Goal: Task Accomplishment & Management: Manage account settings

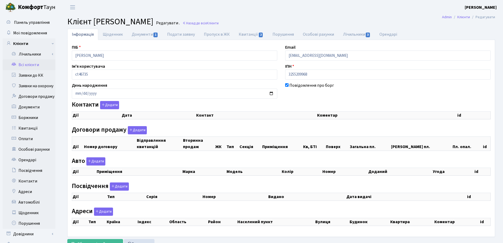
checkbox input "true"
select select "25"
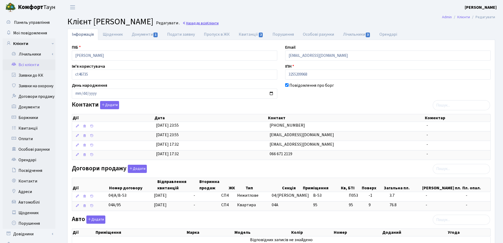
click at [219, 25] on link "Назад до всіх Клієнти" at bounding box center [201, 23] width 36 height 5
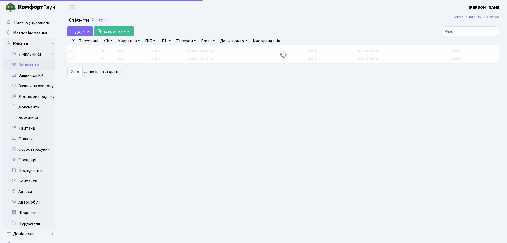
select select "25"
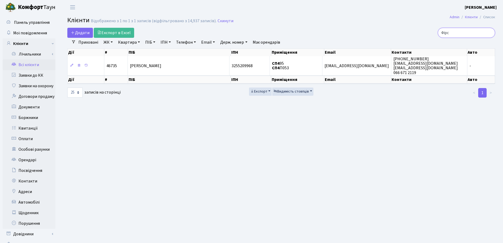
click at [489, 33] on input "Фірс" at bounding box center [466, 33] width 57 height 10
click at [460, 33] on input "search" at bounding box center [466, 33] width 57 height 10
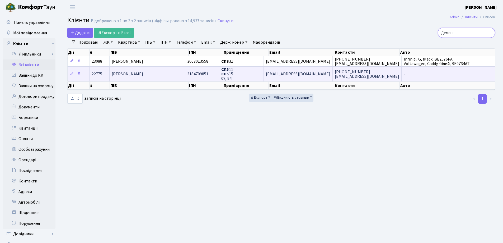
type input "Демен"
click at [143, 74] on span "[PERSON_NAME]" at bounding box center [127, 74] width 31 height 6
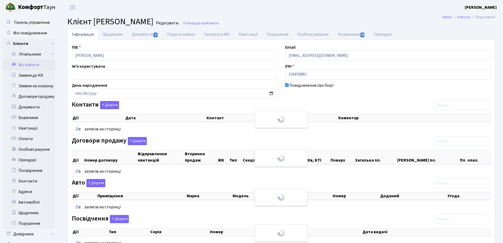
select select "25"
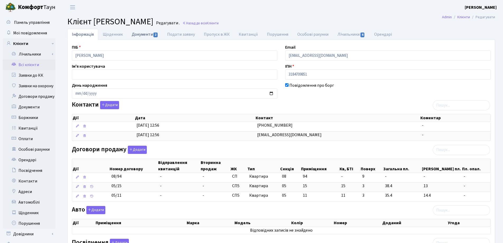
click at [138, 35] on link "Документи 2" at bounding box center [144, 34] width 35 height 11
select select "25"
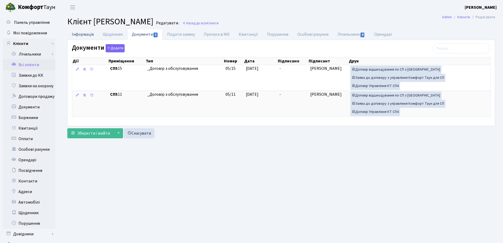
click at [87, 34] on link "Інформація" at bounding box center [82, 34] width 31 height 11
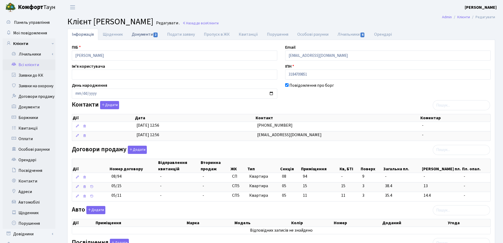
click at [137, 35] on link "Документи 2" at bounding box center [144, 34] width 35 height 11
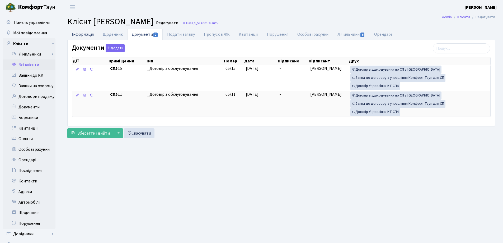
click at [77, 35] on link "Інформація" at bounding box center [82, 34] width 31 height 11
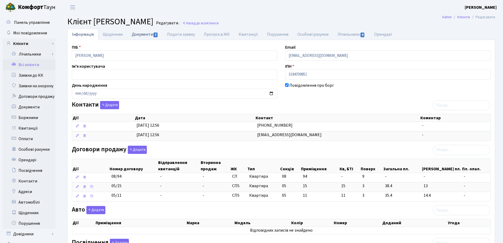
click at [144, 34] on link "Документи 2" at bounding box center [144, 34] width 35 height 11
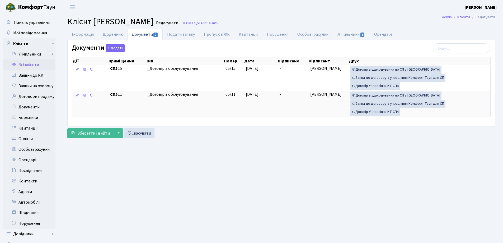
scroll to position [23, 0]
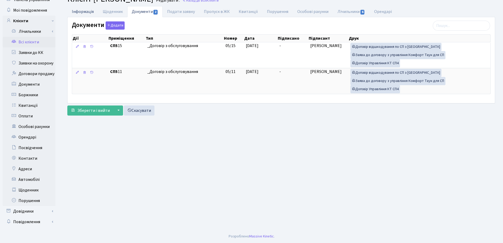
click at [81, 14] on link "Інформація" at bounding box center [82, 11] width 31 height 11
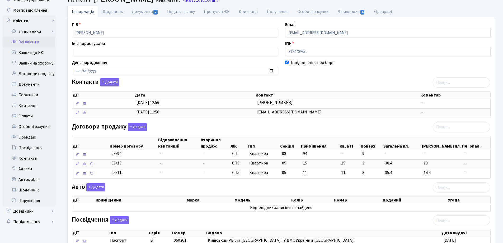
click at [219, 1] on link "Назад до всіх Клієнти" at bounding box center [201, 0] width 36 height 5
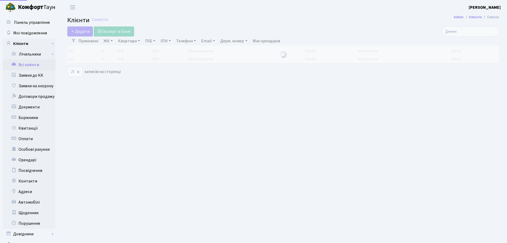
select select "25"
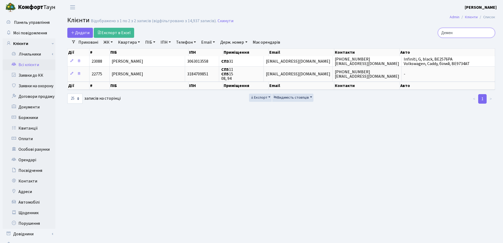
click at [491, 33] on input "Демен" at bounding box center [466, 33] width 57 height 10
click at [489, 33] on input "Демен" at bounding box center [466, 33] width 57 height 10
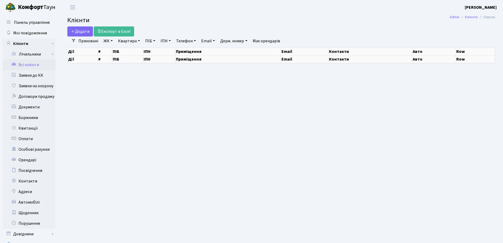
select select "25"
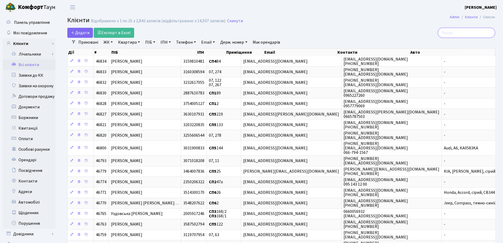
click at [471, 31] on input "search" at bounding box center [466, 33] width 57 height 10
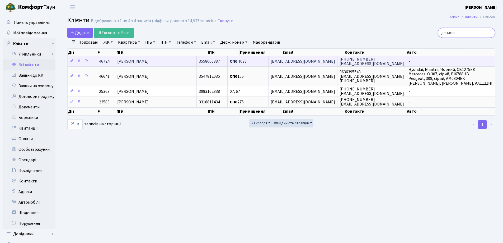
type input "денисю"
click at [178, 60] on td "[PERSON_NAME]" at bounding box center [156, 61] width 82 height 10
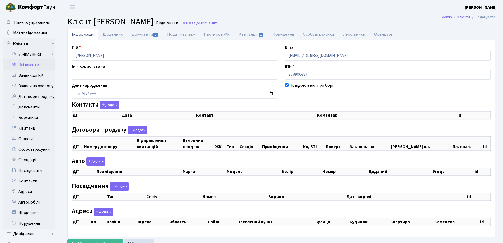
checkbox input "true"
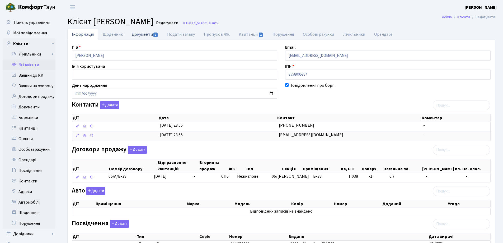
click at [140, 34] on link "Документи 1" at bounding box center [144, 34] width 35 height 11
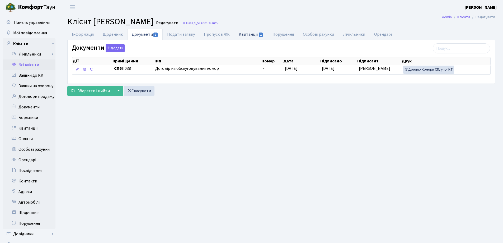
click at [238, 35] on link "Квитанції 1" at bounding box center [251, 34] width 34 height 11
select select "25"
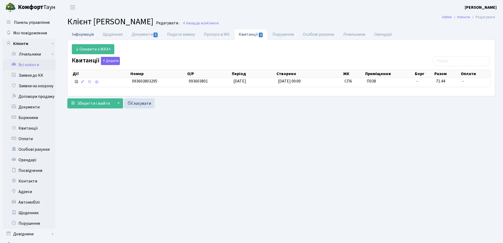
click at [81, 33] on link "Інформація" at bounding box center [82, 34] width 31 height 11
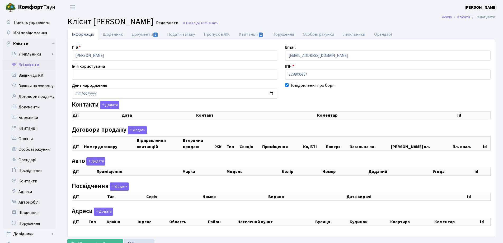
checkbox input "true"
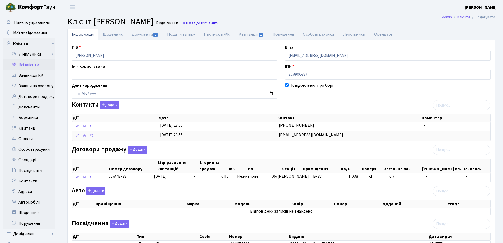
click at [219, 22] on link "Назад до всіх Клієнти" at bounding box center [201, 23] width 36 height 5
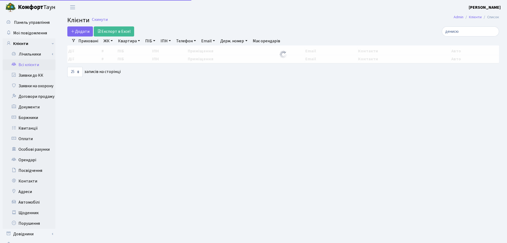
select select "25"
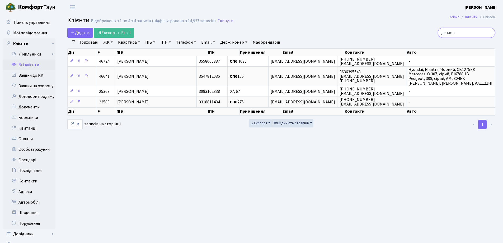
click at [490, 34] on input "денисю" at bounding box center [466, 33] width 57 height 10
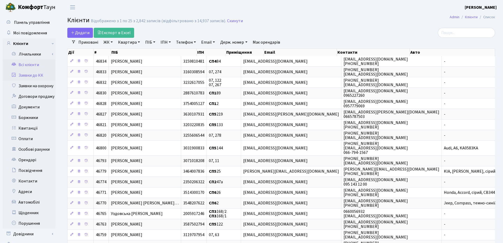
click at [36, 73] on link "Заявки до КК" at bounding box center [29, 75] width 53 height 11
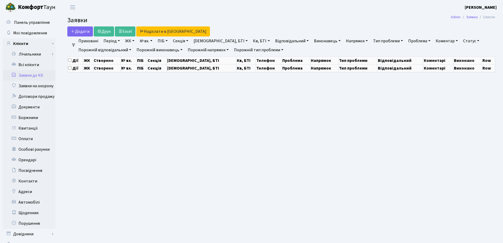
select select "25"
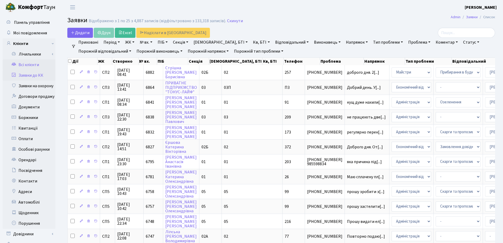
click at [27, 64] on link "Всі клієнти" at bounding box center [29, 64] width 53 height 11
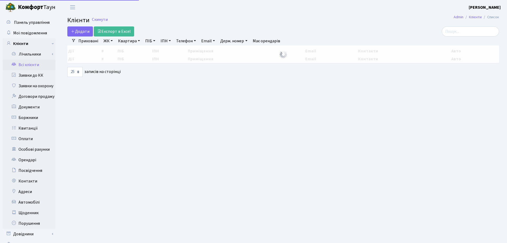
select select "25"
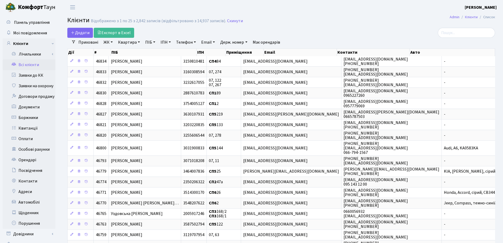
click at [139, 43] on link "Квартира" at bounding box center [129, 42] width 26 height 9
type input "116"
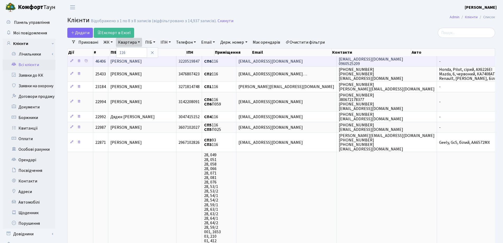
click at [142, 63] on span "[PERSON_NAME]" at bounding box center [125, 61] width 31 height 6
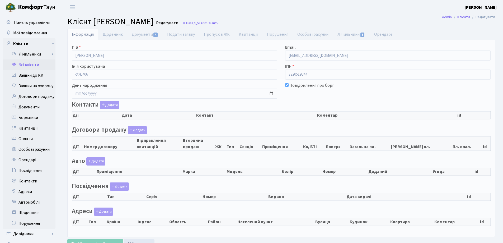
checkbox input "true"
